Goal: Task Accomplishment & Management: Manage account settings

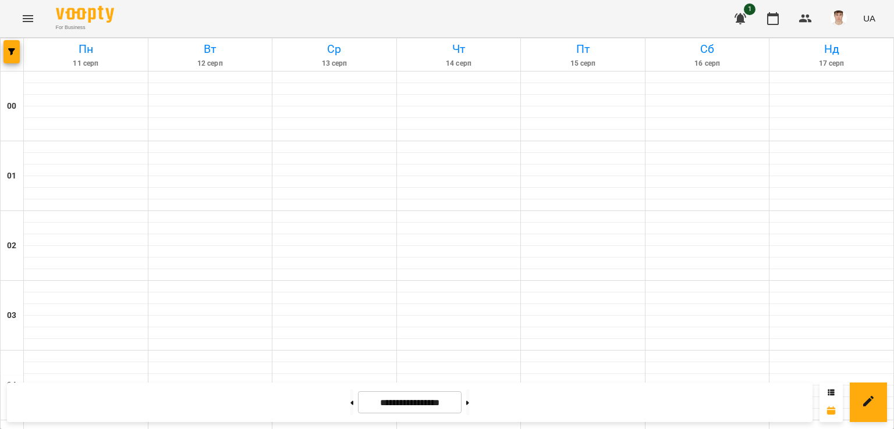
scroll to position [640, 0]
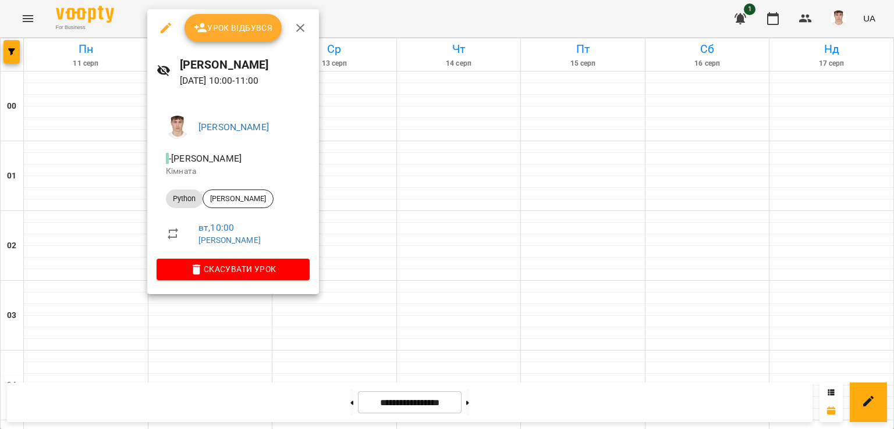
click at [228, 26] on span "Урок відбувся" at bounding box center [233, 28] width 79 height 14
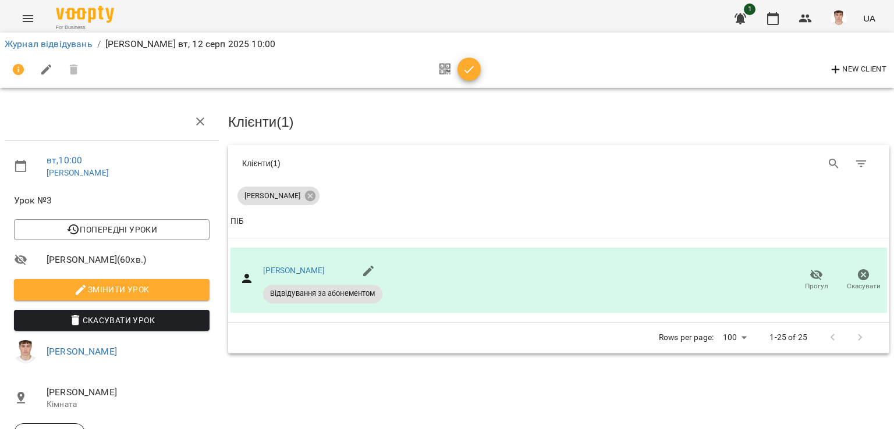
click at [146, 289] on span "Змінити урок" at bounding box center [111, 290] width 177 height 14
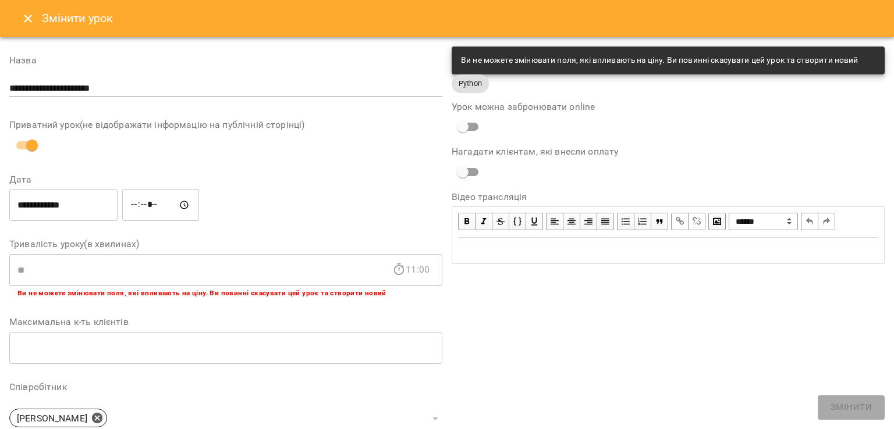
scroll to position [284, 0]
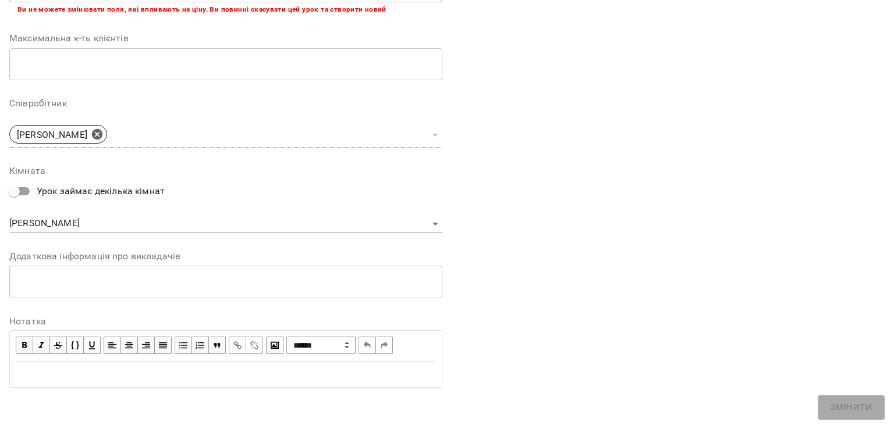
click at [128, 278] on textarea at bounding box center [225, 281] width 417 height 11
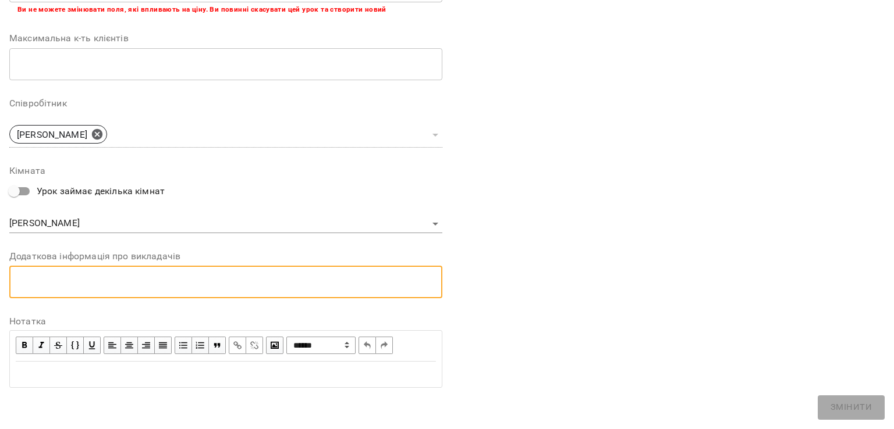
type textarea "*"
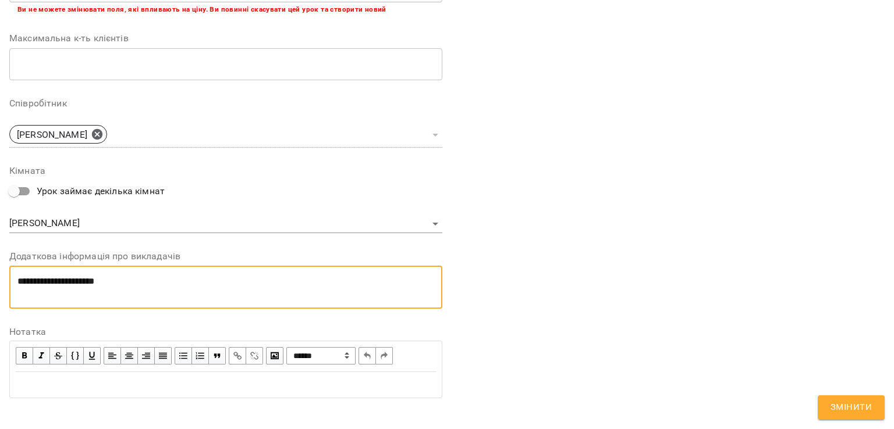
scroll to position [0, 0]
type textarea "**********"
click at [831, 412] on button "Змінити" at bounding box center [850, 408] width 67 height 24
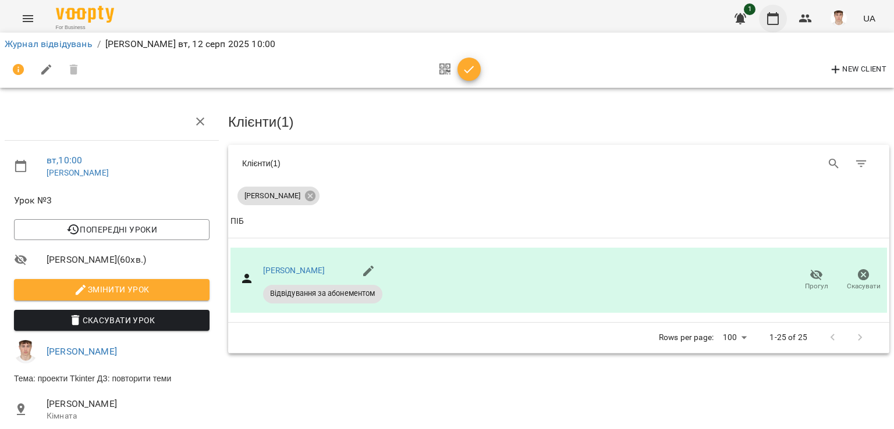
click at [775, 21] on icon "button" at bounding box center [773, 19] width 14 height 14
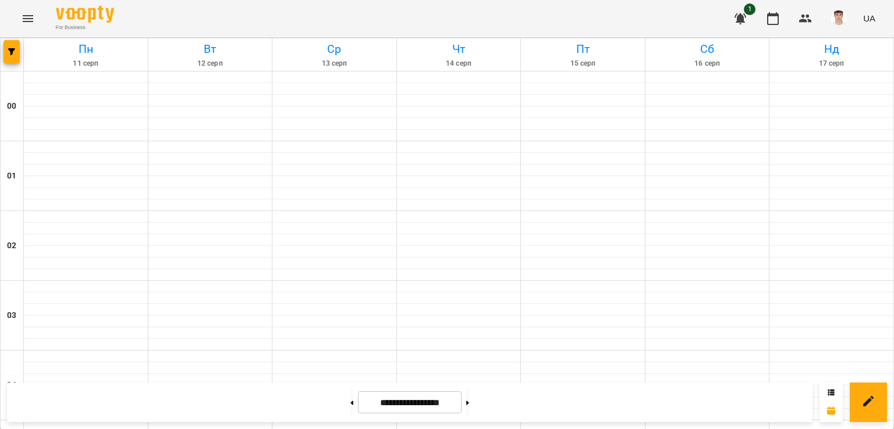
scroll to position [672, 0]
